Goal: Transaction & Acquisition: Purchase product/service

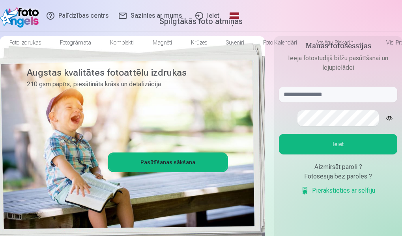
click at [226, 15] on link "Ieiet" at bounding box center [206, 16] width 37 height 32
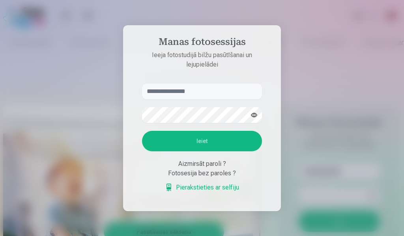
click at [180, 93] on input "text" at bounding box center [202, 92] width 120 height 16
type input "**********"
click at [189, 146] on button "Ieiet" at bounding box center [202, 141] width 120 height 21
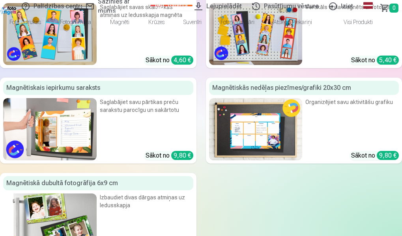
scroll to position [1263, 0]
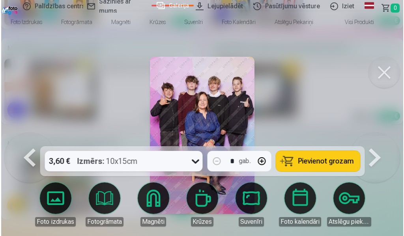
scroll to position [1268, 0]
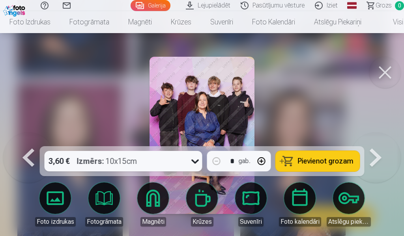
click at [201, 118] on img at bounding box center [202, 135] width 105 height 157
click at [381, 71] on button at bounding box center [385, 73] width 32 height 32
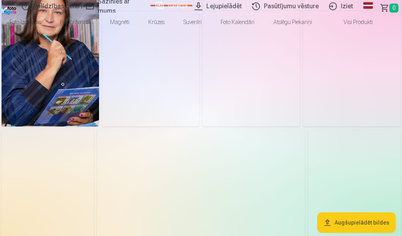
scroll to position [39, 0]
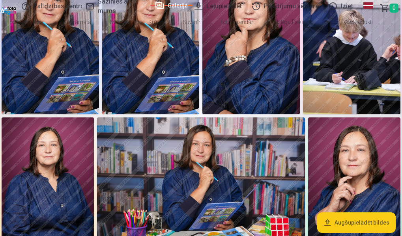
click at [200, 114] on img at bounding box center [150, 41] width 97 height 146
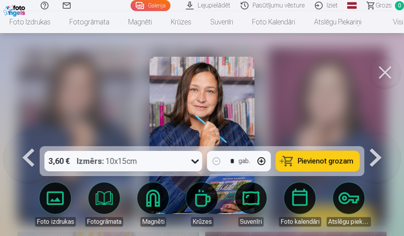
click at [320, 161] on span "Pievienot grozam" at bounding box center [326, 161] width 56 height 7
click at [342, 104] on div at bounding box center [202, 118] width 404 height 236
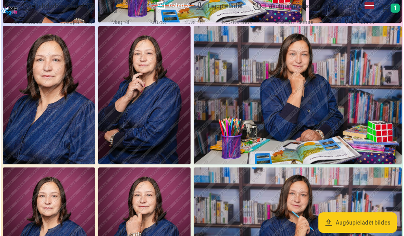
scroll to position [276, 0]
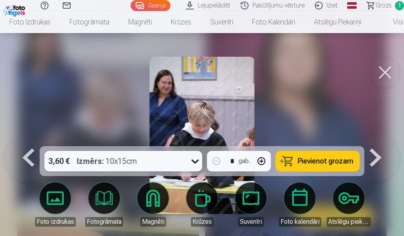
click at [322, 163] on span "Pievienot grozam" at bounding box center [326, 161] width 56 height 7
click at [381, 71] on button at bounding box center [385, 73] width 32 height 32
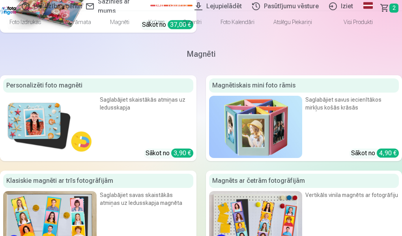
scroll to position [1065, 0]
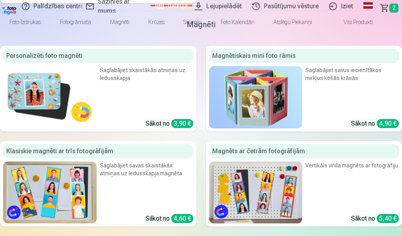
click at [383, 6] on span "Grozs" at bounding box center [383, 7] width 0 height 9
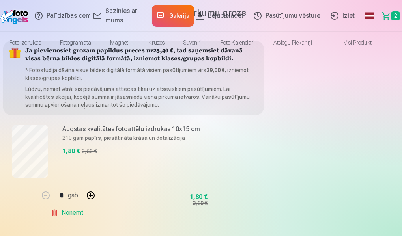
click at [152, 16] on link "Galerija" at bounding box center [173, 16] width 42 height 22
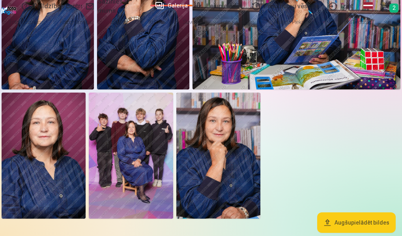
scroll to position [473, 0]
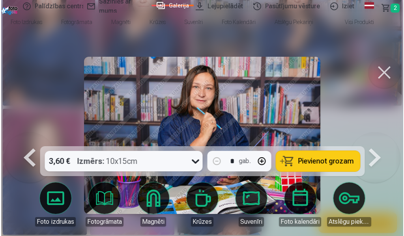
scroll to position [474, 0]
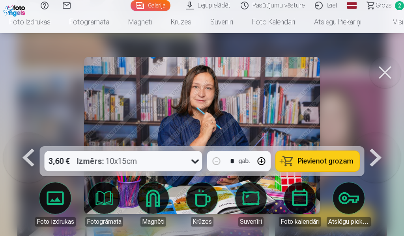
click at [329, 163] on span "Pievienot grozam" at bounding box center [326, 161] width 56 height 7
click at [380, 78] on button at bounding box center [385, 73] width 32 height 32
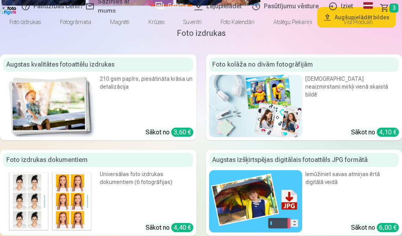
scroll to position [710, 0]
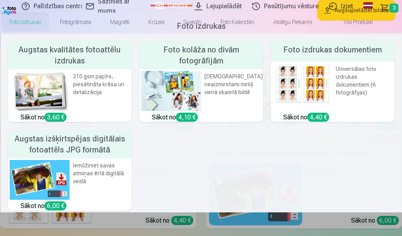
click at [272, 101] on img at bounding box center [302, 84] width 60 height 40
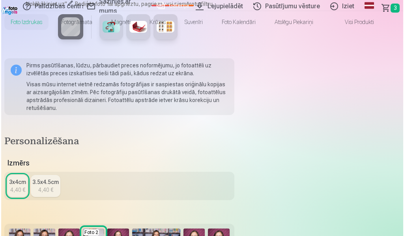
scroll to position [197, 0]
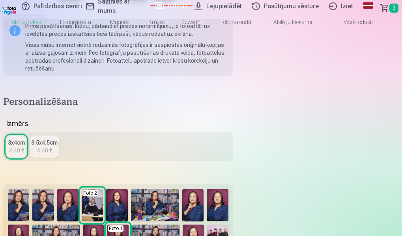
click at [228, 189] on img at bounding box center [217, 205] width 21 height 32
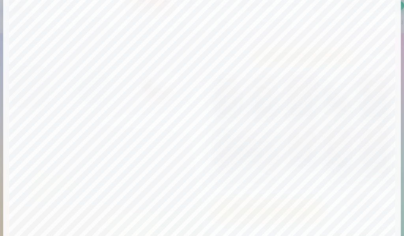
scroll to position [0, 0]
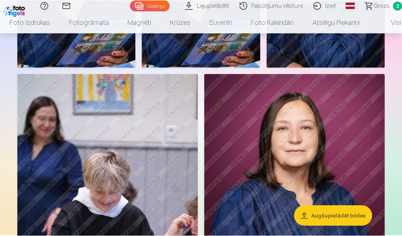
scroll to position [710, 0]
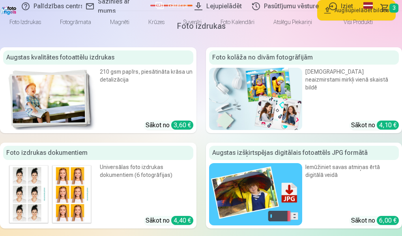
click at [383, 5] on span "Grozs" at bounding box center [383, 7] width 0 height 9
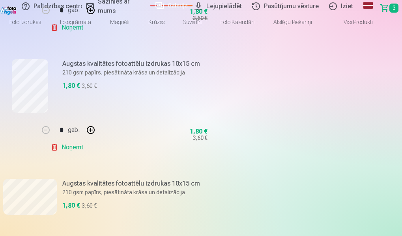
scroll to position [197, 0]
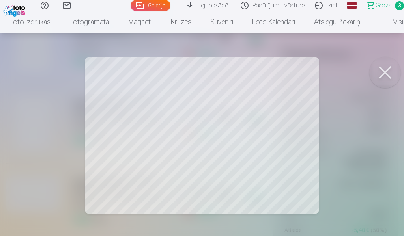
click at [385, 71] on button at bounding box center [385, 73] width 32 height 32
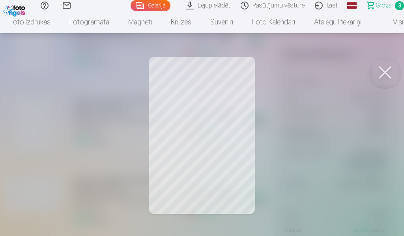
click at [379, 77] on button at bounding box center [385, 73] width 32 height 32
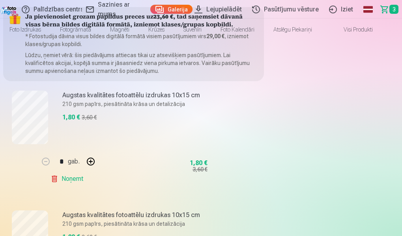
scroll to position [0, 0]
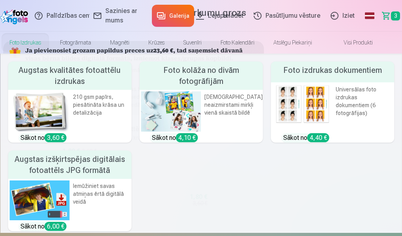
click at [272, 112] on img at bounding box center [302, 104] width 60 height 40
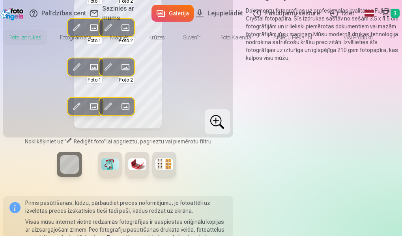
scroll to position [39, 0]
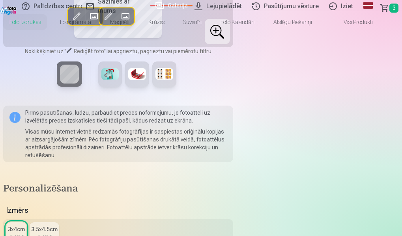
scroll to position [118, 0]
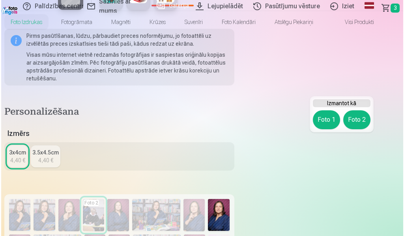
scroll to position [197, 0]
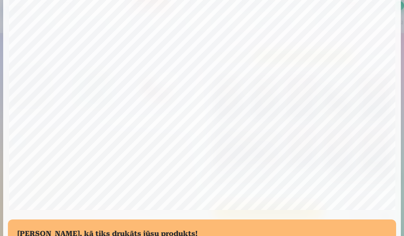
scroll to position [0, 0]
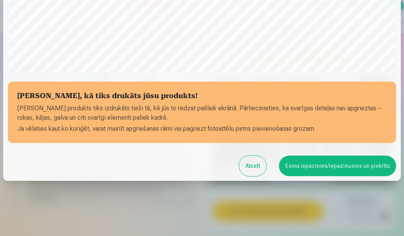
click at [253, 166] on button "Atcelt" at bounding box center [252, 166] width 27 height 21
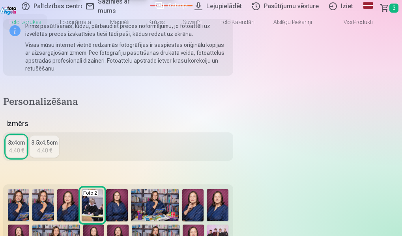
scroll to position [229, 0]
click at [383, 8] on span "Grozs" at bounding box center [383, 7] width 0 height 9
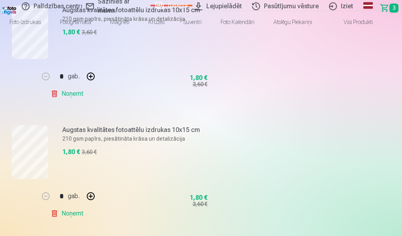
scroll to position [118, 0]
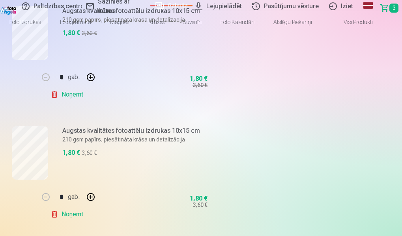
click at [150, 5] on link "Galerija" at bounding box center [171, 6] width 42 height 2
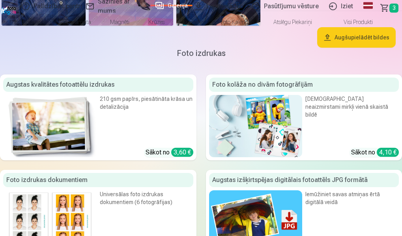
scroll to position [671, 0]
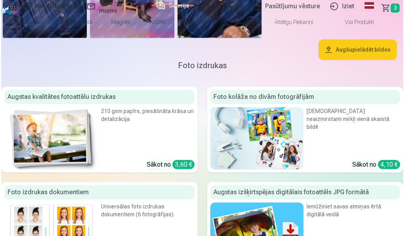
scroll to position [674, 0]
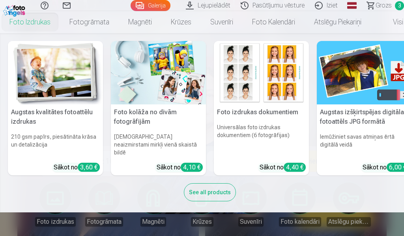
click at [31, 24] on link "Foto izdrukas" at bounding box center [30, 22] width 60 height 22
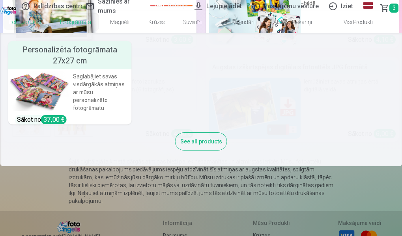
scroll to position [79, 0]
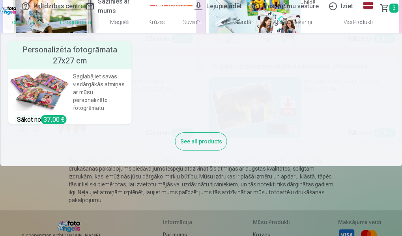
click at [213, 151] on div "See all products" at bounding box center [201, 142] width 52 height 18
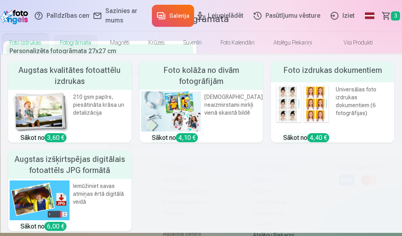
click at [28, 41] on link "Foto izdrukas" at bounding box center [25, 43] width 51 height 22
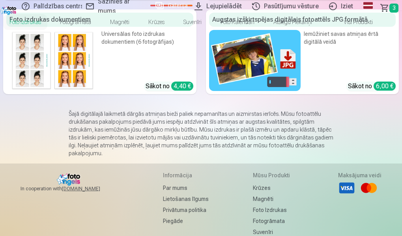
scroll to position [118, 0]
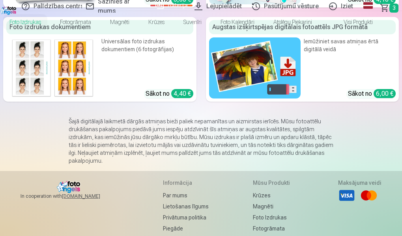
click at [98, 99] on img at bounding box center [52, 67] width 92 height 61
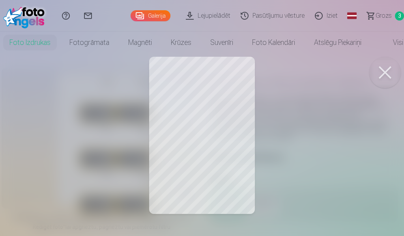
click at [187, 84] on div at bounding box center [202, 118] width 404 height 236
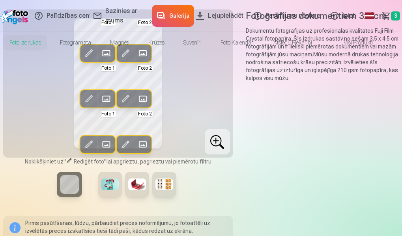
click at [93, 151] on span at bounding box center [88, 144] width 13 height 13
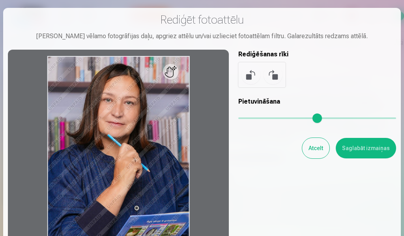
click at [311, 147] on button "Atcelt" at bounding box center [315, 148] width 27 height 21
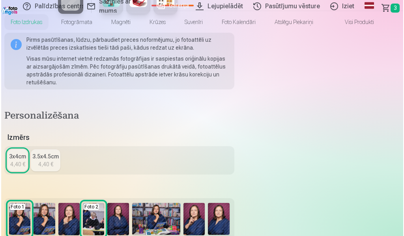
scroll to position [197, 0]
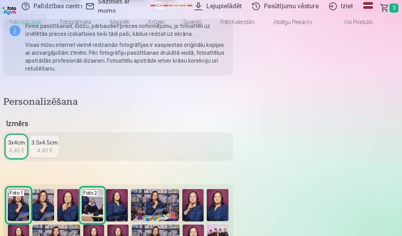
click at [228, 189] on img at bounding box center [217, 205] width 21 height 32
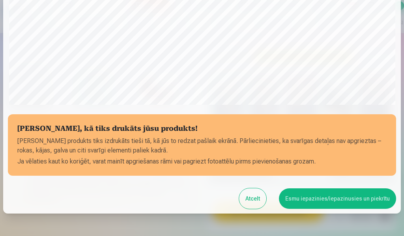
click at [324, 201] on button "Esmu iepazinies/iepazinusies un piekrītu" at bounding box center [337, 199] width 117 height 21
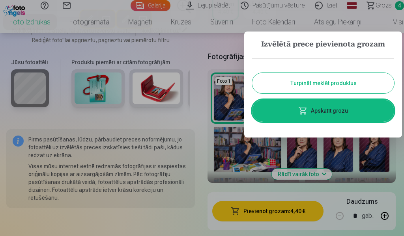
click at [322, 112] on link "Apskatīt grozu" at bounding box center [323, 111] width 142 height 22
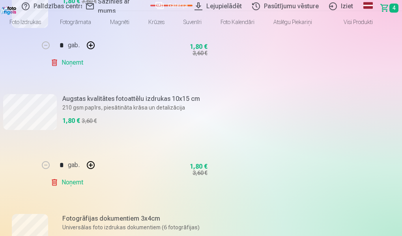
scroll to position [316, 0]
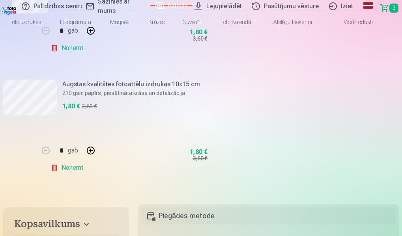
scroll to position [197, 0]
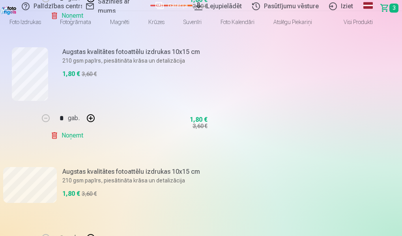
click at [383, 7] on span "Grozs" at bounding box center [383, 7] width 0 height 9
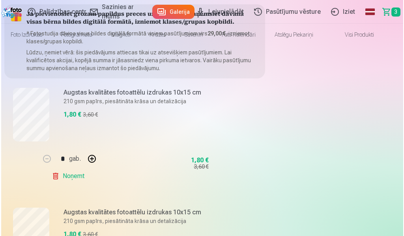
scroll to position [0, 0]
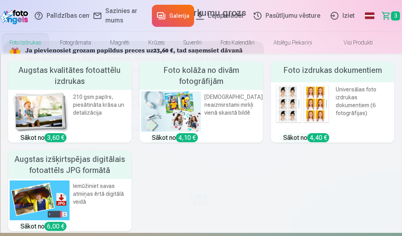
click at [285, 101] on img at bounding box center [302, 104] width 60 height 40
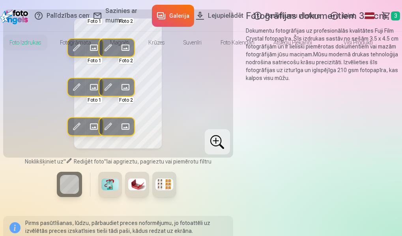
click at [78, 54] on span at bounding box center [76, 47] width 13 height 13
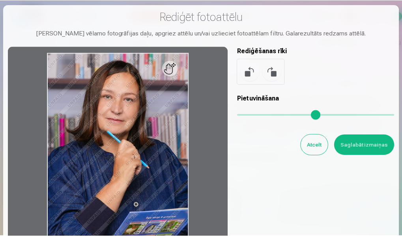
scroll to position [3, 0]
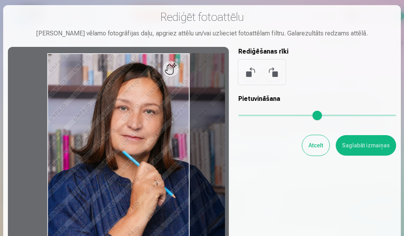
type input "*"
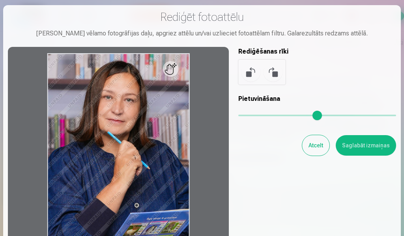
click at [238, 116] on input "range" at bounding box center [317, 116] width 158 height 2
click at [273, 73] on button at bounding box center [273, 72] width 19 height 19
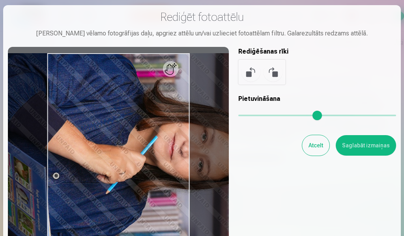
click at [250, 75] on button at bounding box center [250, 72] width 19 height 19
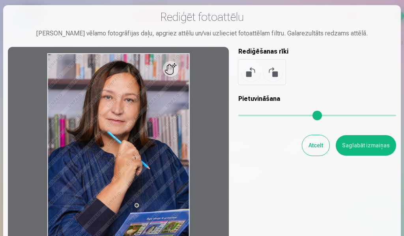
click at [314, 147] on button "Atcelt" at bounding box center [315, 145] width 27 height 21
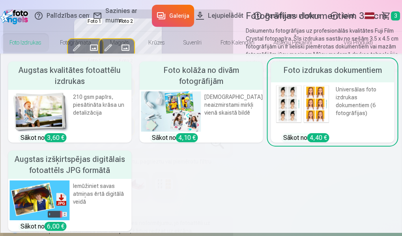
click at [20, 40] on link "Foto izdrukas" at bounding box center [25, 43] width 51 height 22
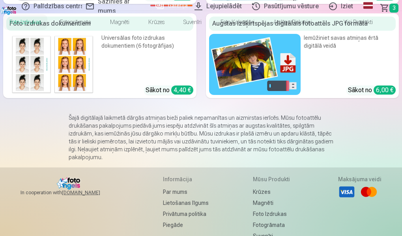
scroll to position [118, 0]
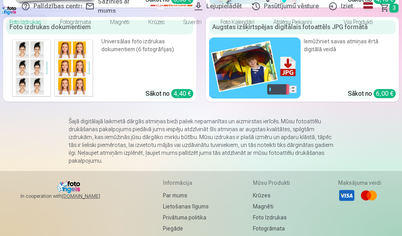
click at [98, 99] on img at bounding box center [52, 67] width 92 height 61
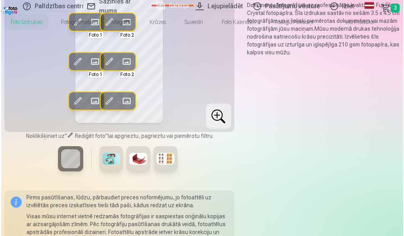
scroll to position [39, 0]
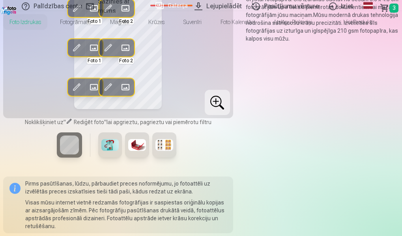
click at [90, 94] on span at bounding box center [94, 87] width 13 height 13
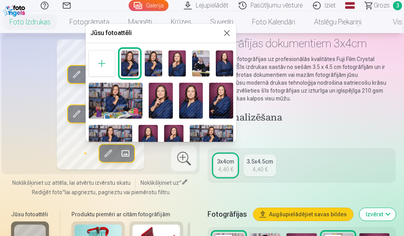
click at [189, 105] on img at bounding box center [191, 101] width 24 height 36
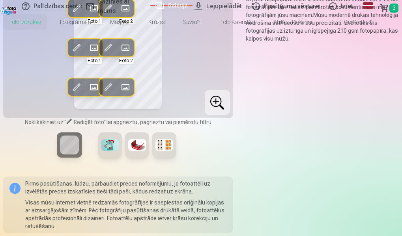
click at [127, 94] on span at bounding box center [125, 87] width 13 height 13
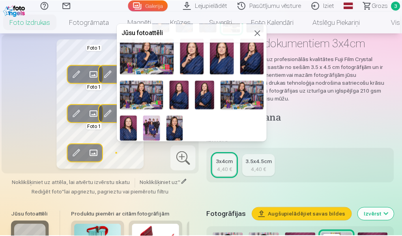
scroll to position [45, 0]
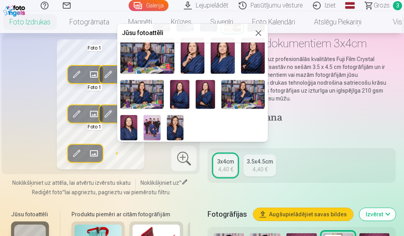
click at [223, 55] on img at bounding box center [223, 56] width 24 height 36
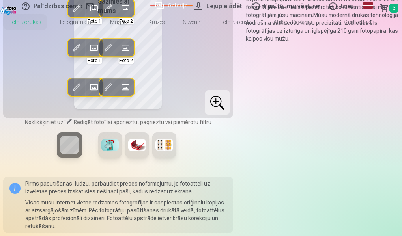
click at [178, 94] on div "Rediģēt foto Aizstāt Foto 1 Rediģēt foto Aizstāt Foto 2 Rediģēt foto Aizstāt Fo…" at bounding box center [118, 44] width 224 height 142
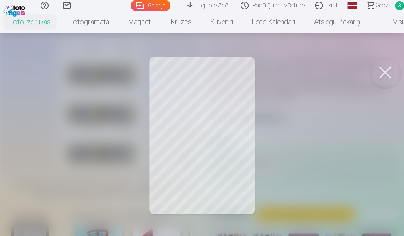
click at [119, 59] on div at bounding box center [202, 118] width 404 height 236
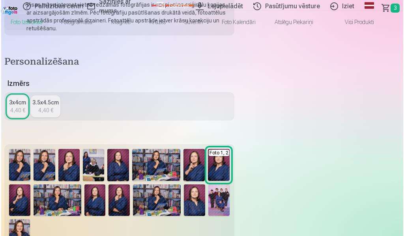
scroll to position [316, 0]
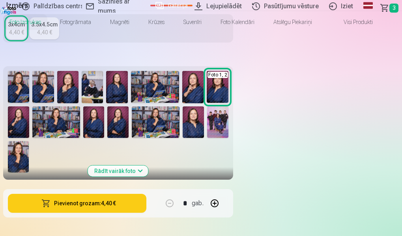
click at [146, 194] on button "Pievienot grozam : 4,40 €" at bounding box center [77, 203] width 138 height 19
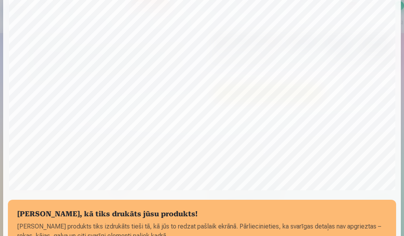
scroll to position [0, 0]
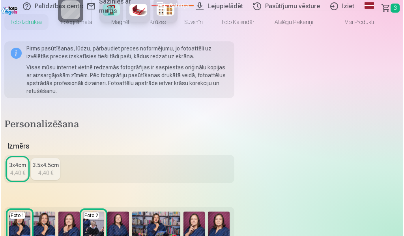
scroll to position [276, 0]
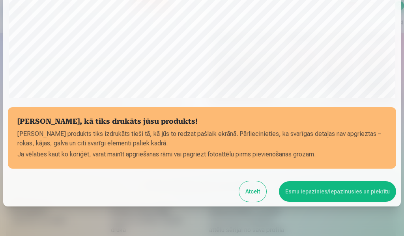
scroll to position [230, 0]
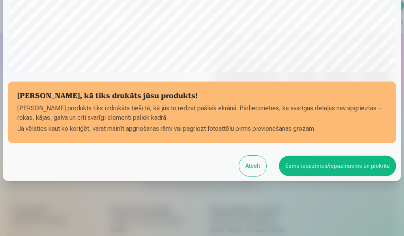
click at [299, 166] on button "Esmu iepazinies/iepazinusies un piekrītu" at bounding box center [337, 166] width 117 height 21
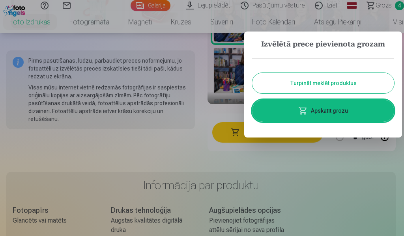
click at [339, 111] on link "Apskatīt grozu" at bounding box center [323, 111] width 142 height 22
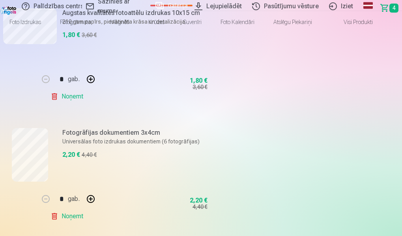
scroll to position [355, 0]
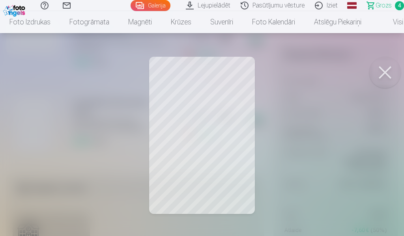
click at [212, 181] on div at bounding box center [202, 118] width 404 height 236
click at [385, 71] on button at bounding box center [385, 73] width 32 height 32
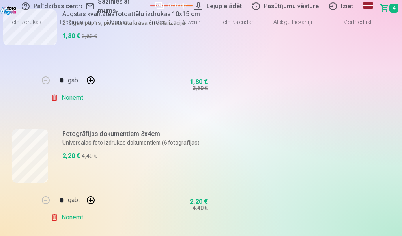
click at [383, 5] on span "Grozs" at bounding box center [383, 7] width 0 height 9
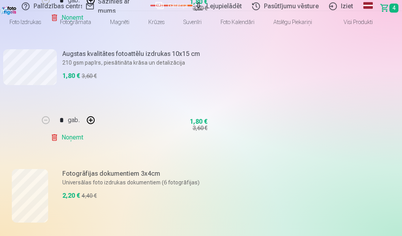
scroll to position [316, 0]
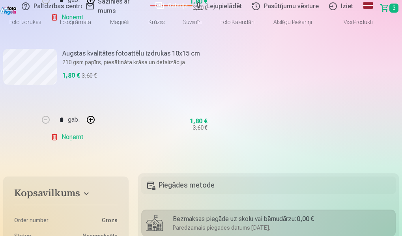
scroll to position [158, 0]
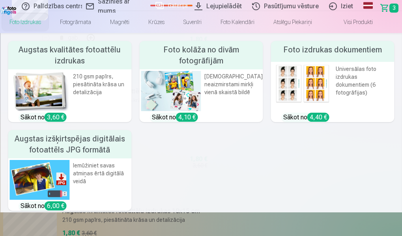
click at [36, 26] on link "Foto izdrukas" at bounding box center [25, 22] width 51 height 22
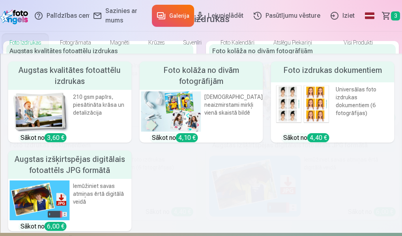
click at [28, 41] on link "Foto izdrukas" at bounding box center [25, 43] width 51 height 22
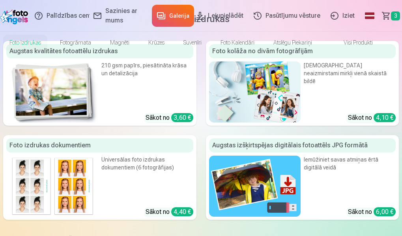
click at [30, 39] on link "Foto izdrukas" at bounding box center [25, 43] width 51 height 22
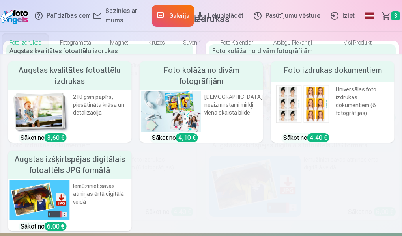
click at [272, 99] on img at bounding box center [302, 104] width 60 height 40
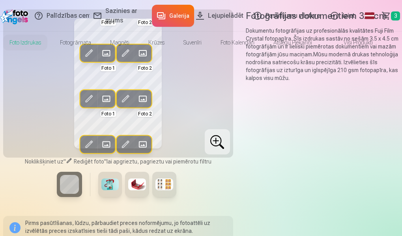
click at [105, 60] on span at bounding box center [106, 53] width 13 height 13
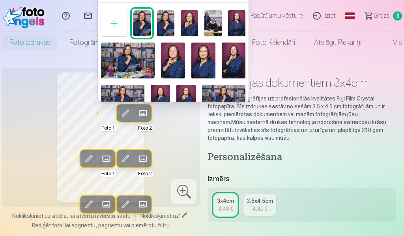
click at [202, 65] on img at bounding box center [203, 61] width 24 height 36
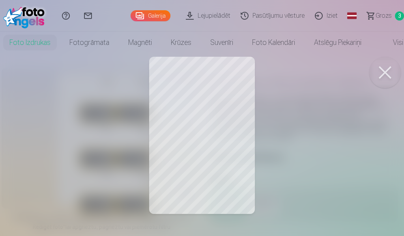
click at [224, 101] on div at bounding box center [202, 118] width 404 height 236
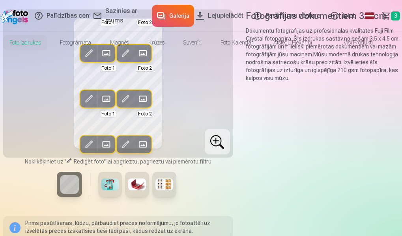
click at [142, 60] on span at bounding box center [143, 53] width 13 height 13
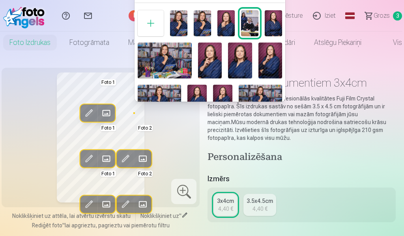
click at [192, 94] on img at bounding box center [196, 99] width 19 height 29
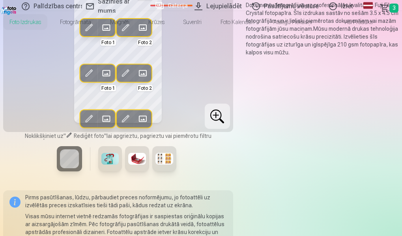
scroll to position [39, 0]
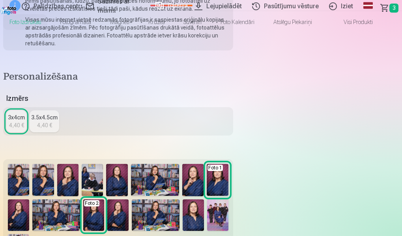
scroll to position [237, 0]
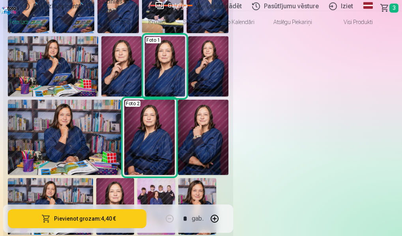
scroll to position [434, 0]
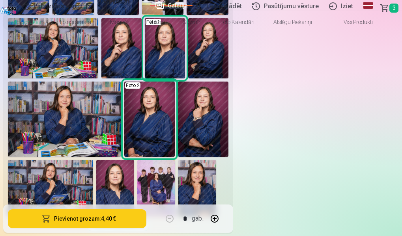
click at [216, 160] on img at bounding box center [197, 188] width 38 height 57
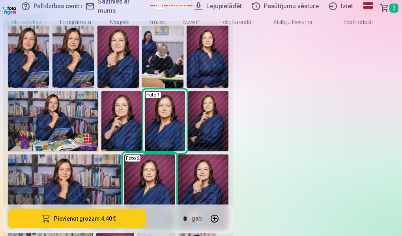
scroll to position [237, 0]
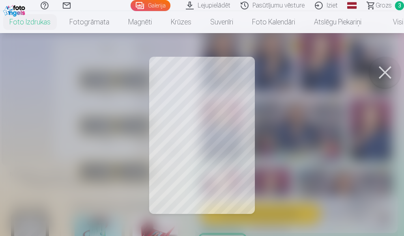
click at [385, 75] on button at bounding box center [385, 73] width 32 height 32
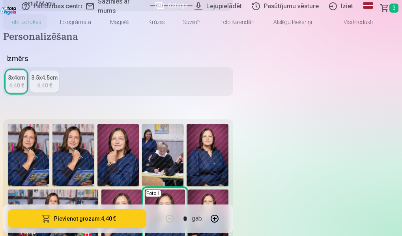
scroll to position [276, 0]
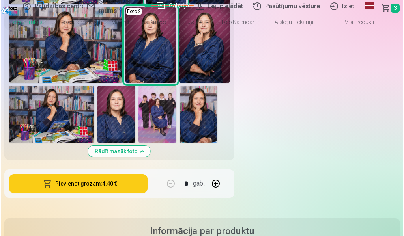
scroll to position [513, 0]
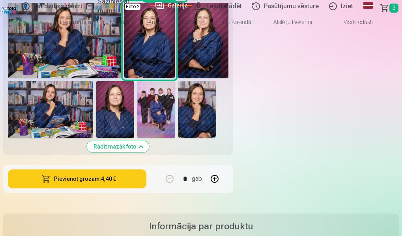
click at [146, 170] on button "Pievienot grozam : 4,40 €" at bounding box center [77, 179] width 138 height 19
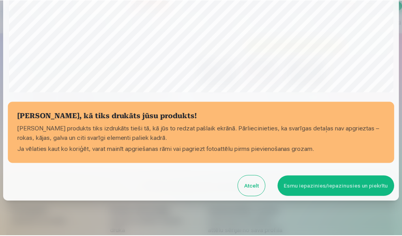
scroll to position [230, 0]
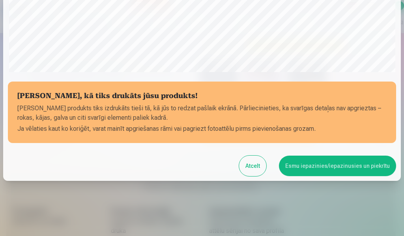
click at [305, 165] on button "Esmu iepazinies/iepazinusies un piekrītu" at bounding box center [337, 166] width 117 height 21
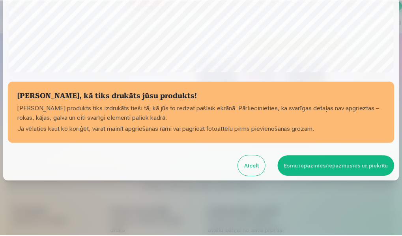
scroll to position [229, 0]
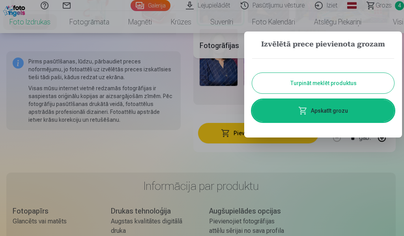
click at [331, 111] on link "Apskatīt grozu" at bounding box center [323, 111] width 142 height 22
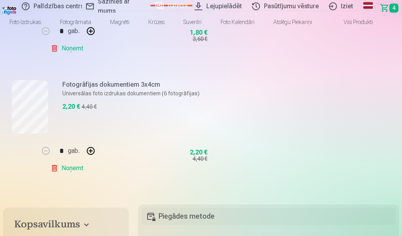
scroll to position [473, 0]
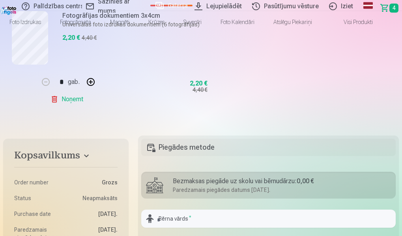
click at [173, 177] on div "Bezmaksas piegāde uz skolu vai bērnudārzu : 0,00 €" at bounding box center [282, 181] width 218 height 9
click at [141, 139] on h5 "Piegādes metode" at bounding box center [268, 147] width 254 height 17
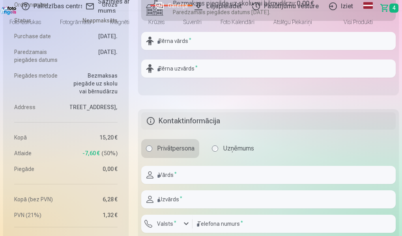
scroll to position [671, 0]
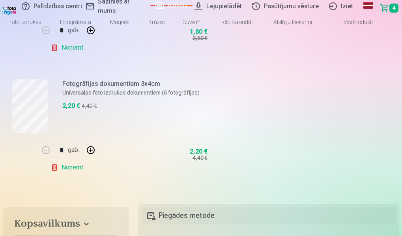
scroll to position [473, 0]
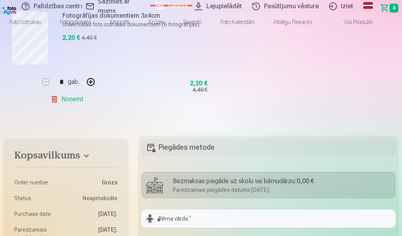
click at [173, 177] on div "Bezmaksas piegāde uz skolu vai bērnudārzu : 0,00 €" at bounding box center [282, 181] width 218 height 9
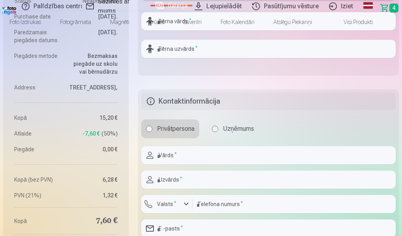
scroll to position [671, 0]
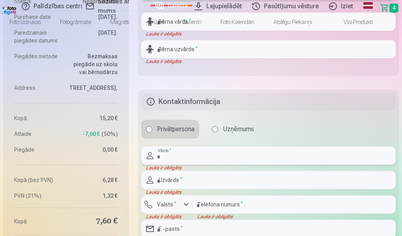
drag, startPoint x: 52, startPoint y: 145, endPoint x: 67, endPoint y: 149, distance: 15.4
click at [141, 147] on input "text" at bounding box center [268, 156] width 254 height 18
type input "*****"
click at [158, 171] on input "text" at bounding box center [268, 180] width 254 height 18
type input "******"
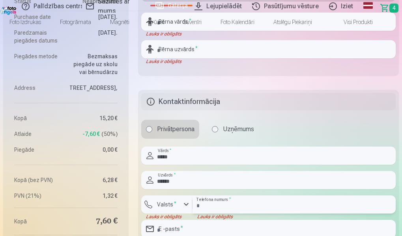
click at [193, 196] on input "number" at bounding box center [294, 205] width 203 height 18
type input "********"
click at [175, 220] on input "email" at bounding box center [268, 229] width 254 height 18
type input "**********"
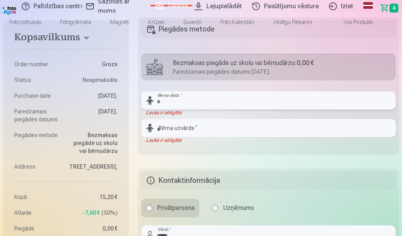
click at [141, 92] on input "text" at bounding box center [268, 101] width 254 height 18
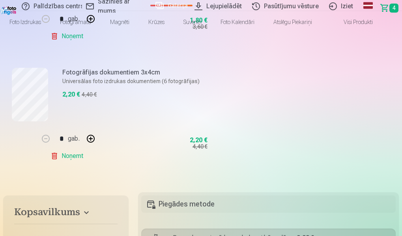
scroll to position [513, 0]
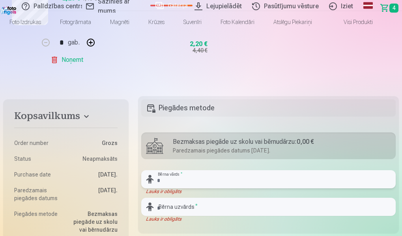
click at [141, 170] on input "text" at bounding box center [268, 179] width 254 height 18
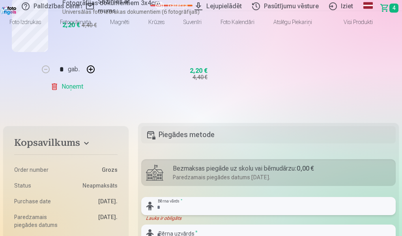
scroll to position [473, 0]
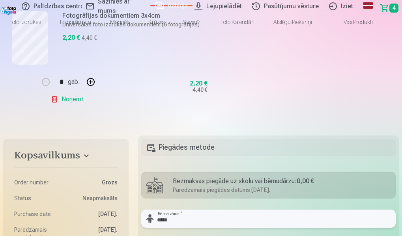
type input "*****"
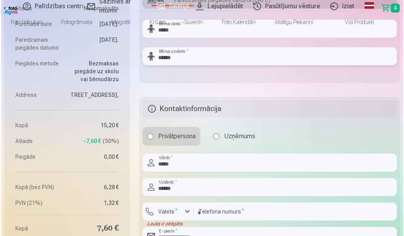
scroll to position [671, 0]
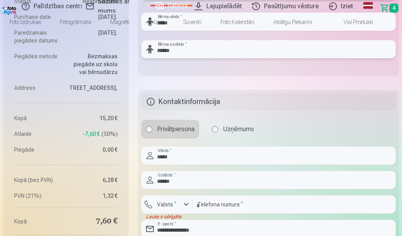
type input "******"
click at [182, 200] on div "button" at bounding box center [186, 204] width 9 height 9
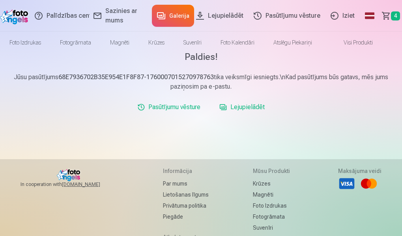
click at [385, 13] on span "Grozs" at bounding box center [385, 15] width 0 height 9
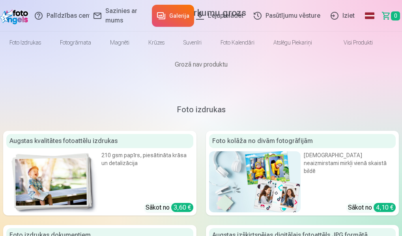
click at [385, 17] on span "Grozs" at bounding box center [385, 15] width 0 height 9
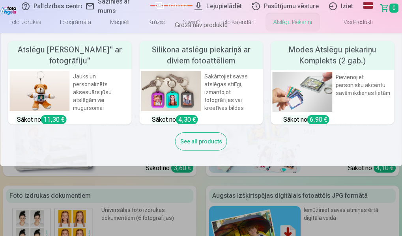
scroll to position [7, 0]
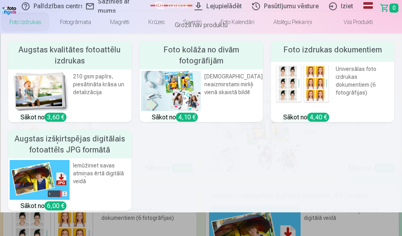
click at [43, 23] on link "Foto izdrukas" at bounding box center [25, 22] width 51 height 22
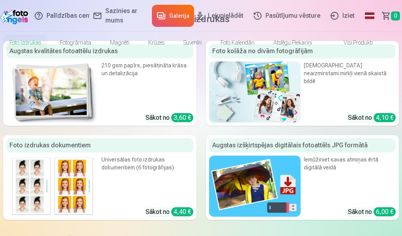
click at [385, 17] on span "Grozs" at bounding box center [385, 15] width 0 height 9
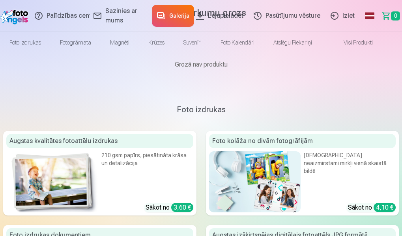
click at [331, 15] on link "Iziet" at bounding box center [344, 16] width 34 height 32
